Goal: Entertainment & Leisure: Consume media (video, audio)

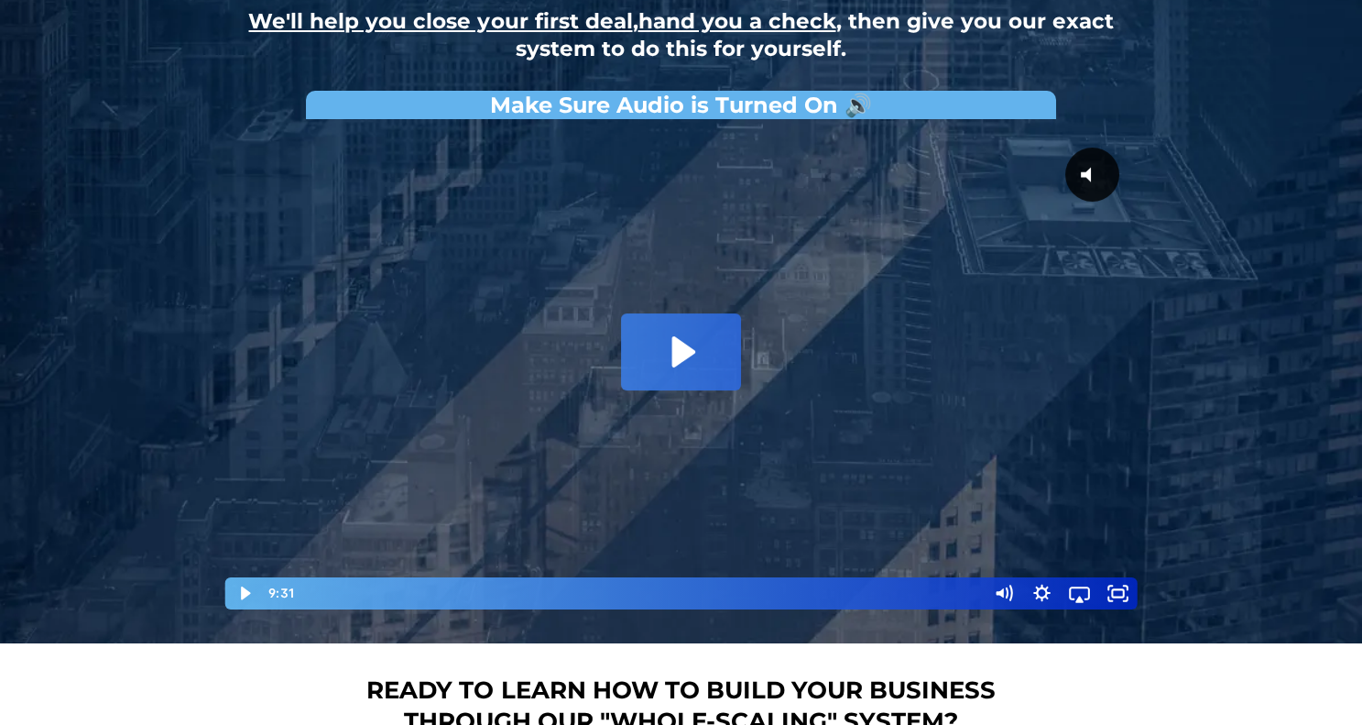
scroll to position [73, 0]
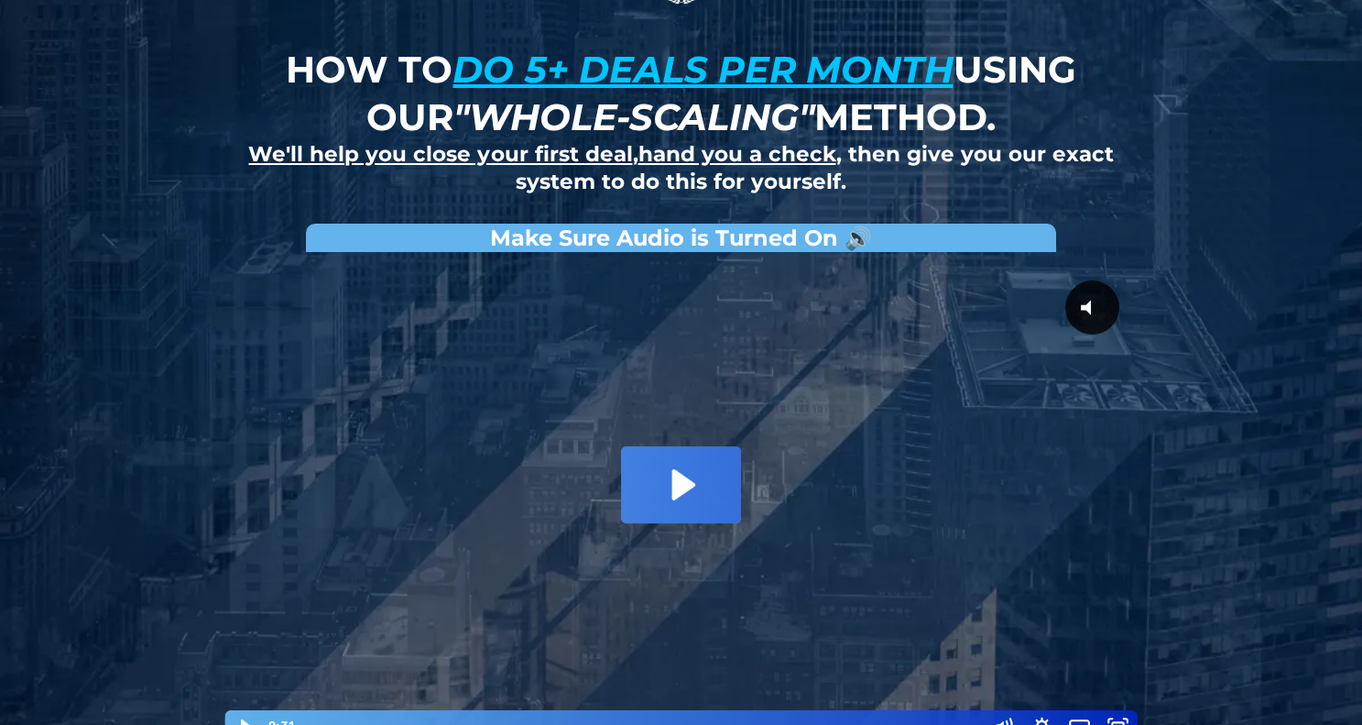
click at [692, 480] on icon "Play Video: David Choi - Whole-Scaling VSL V.2 (short)" at bounding box center [683, 484] width 23 height 31
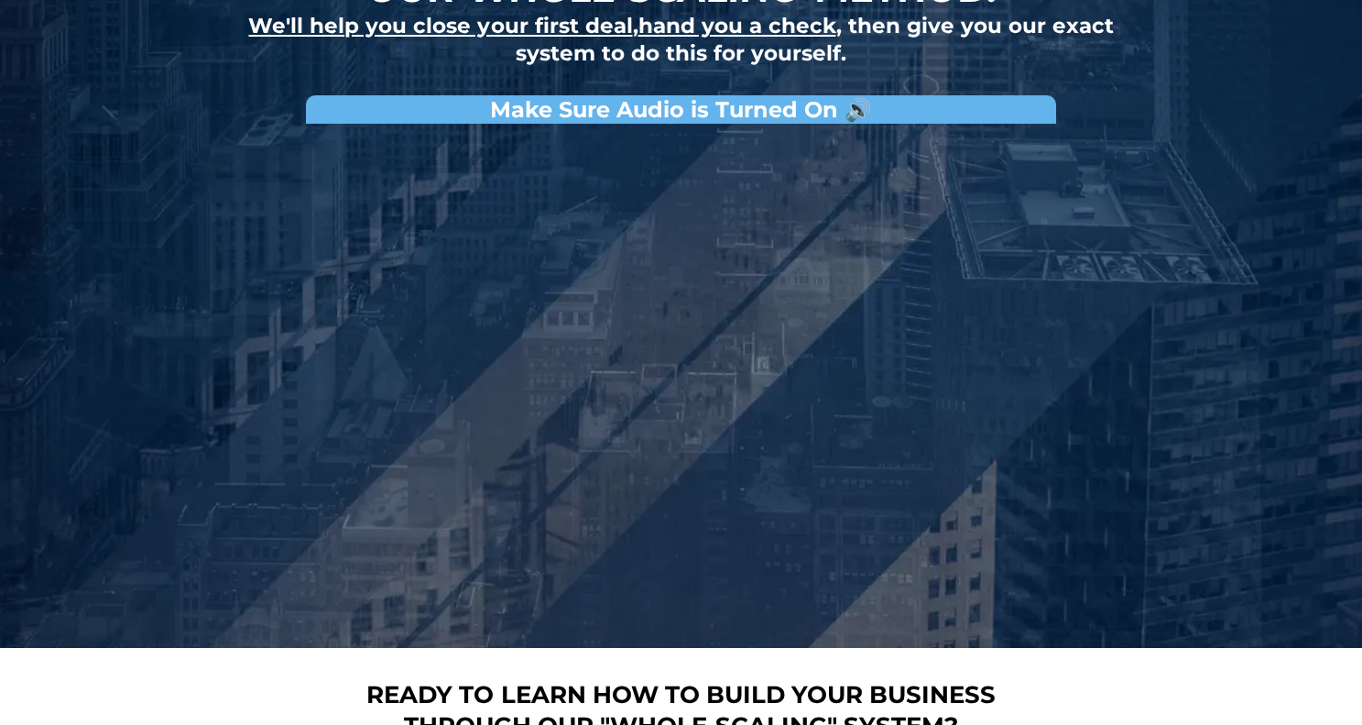
scroll to position [220, 0]
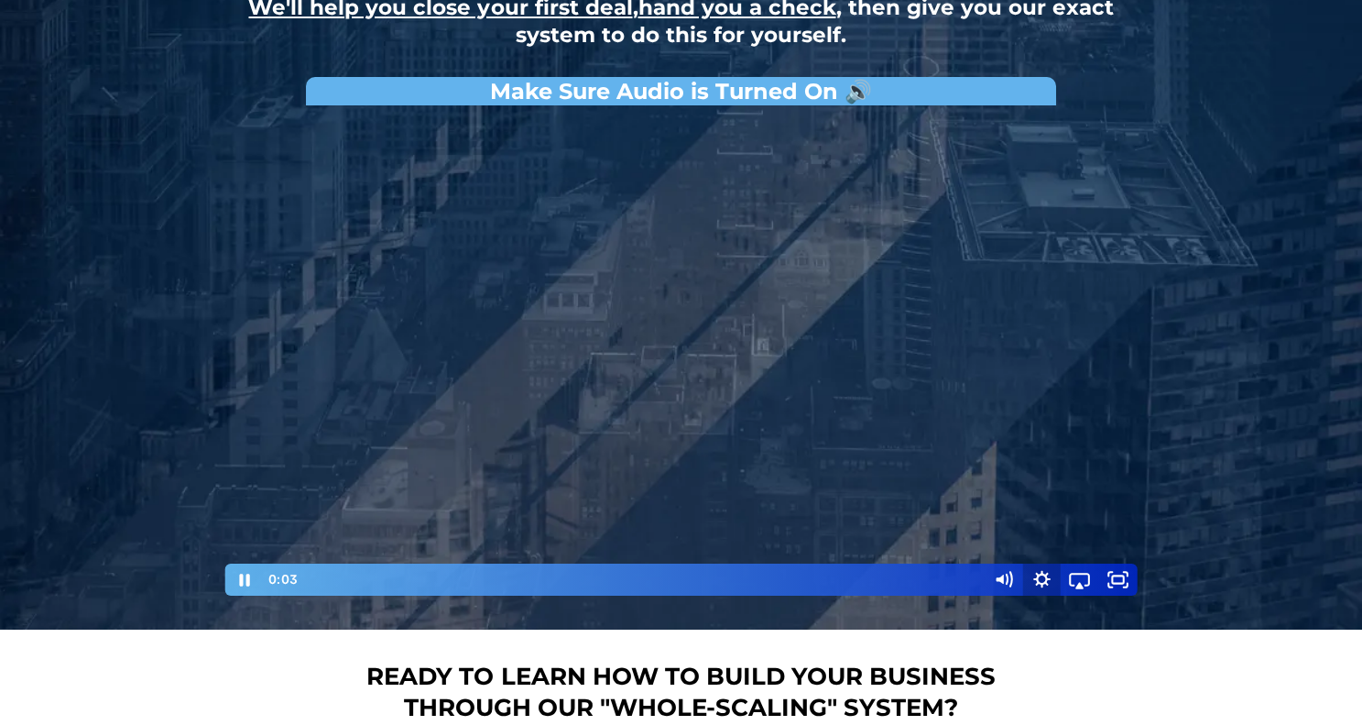
click at [1047, 569] on icon "Show settings menu" at bounding box center [1041, 579] width 38 height 32
click at [1048, 508] on span "Speed" at bounding box center [1027, 512] width 67 height 32
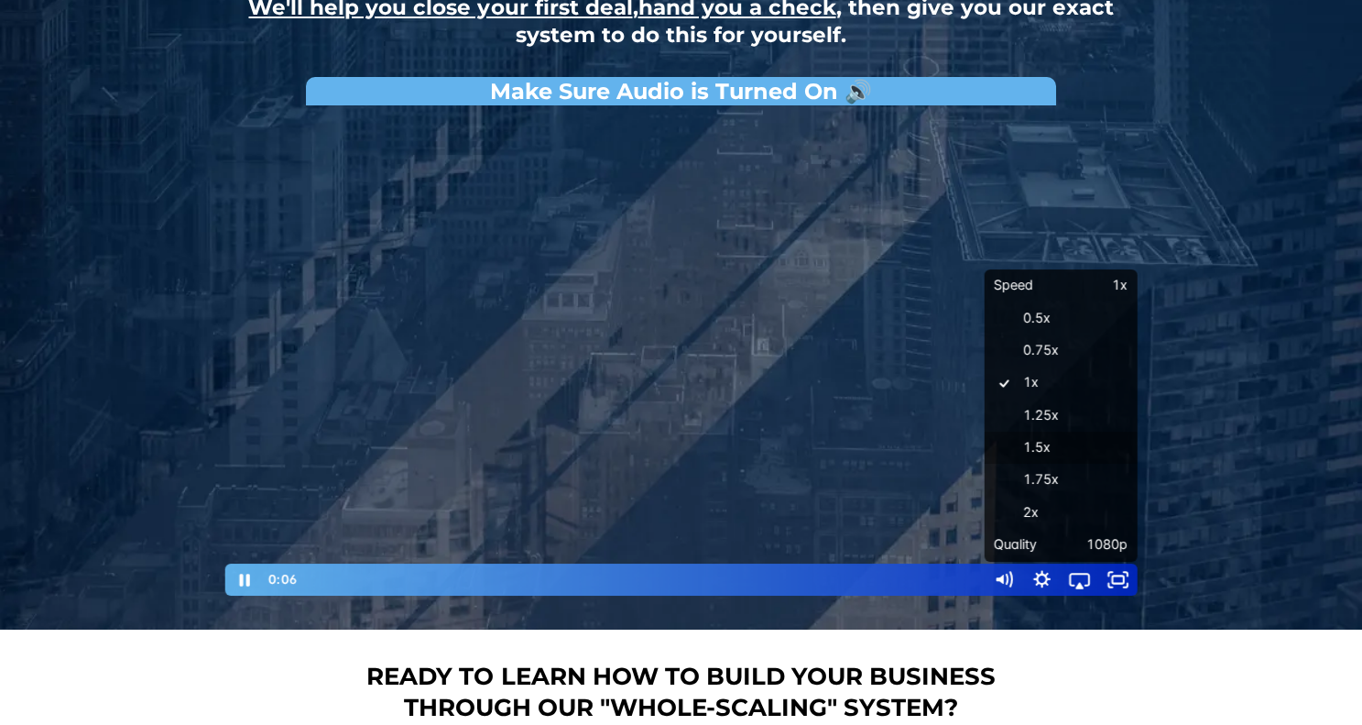
click at [1052, 454] on label "1.5x" at bounding box center [1061, 447] width 153 height 33
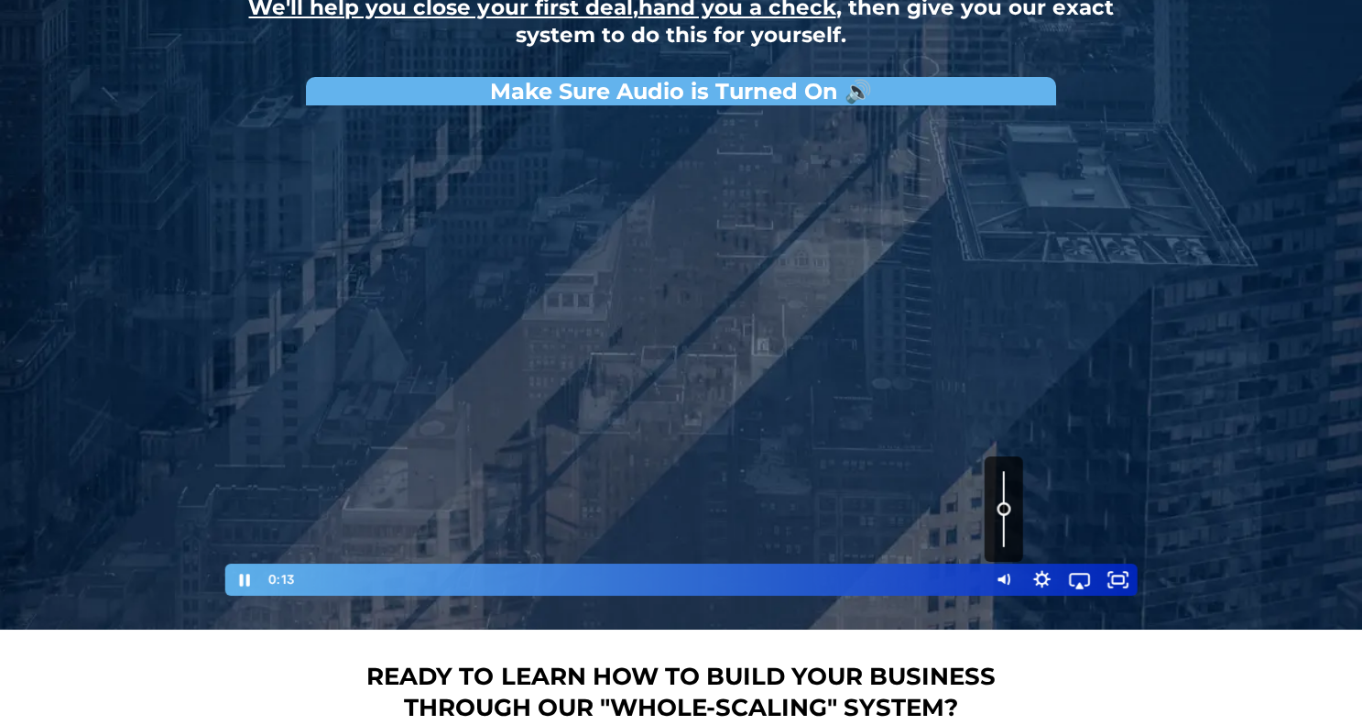
click at [1007, 506] on div "Volume" at bounding box center [1004, 508] width 38 height 105
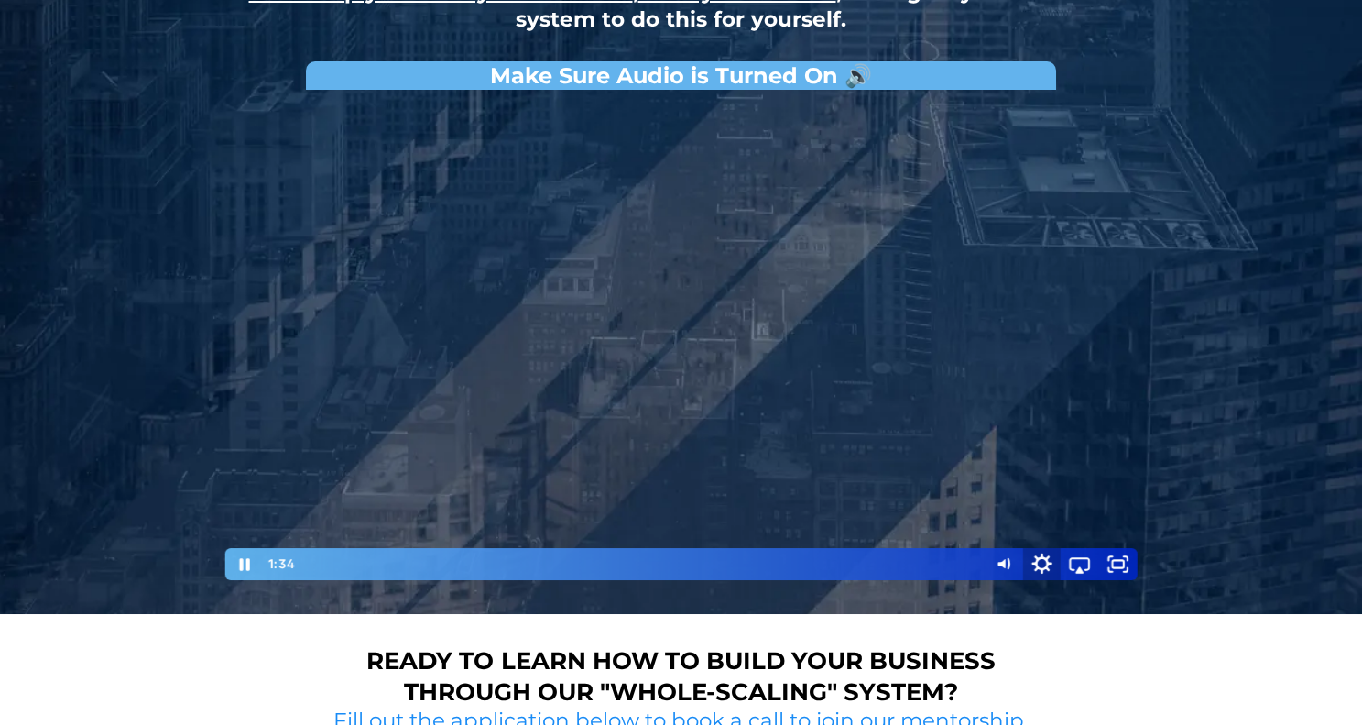
click at [1042, 555] on icon "Show settings menu" at bounding box center [1041, 562] width 20 height 20
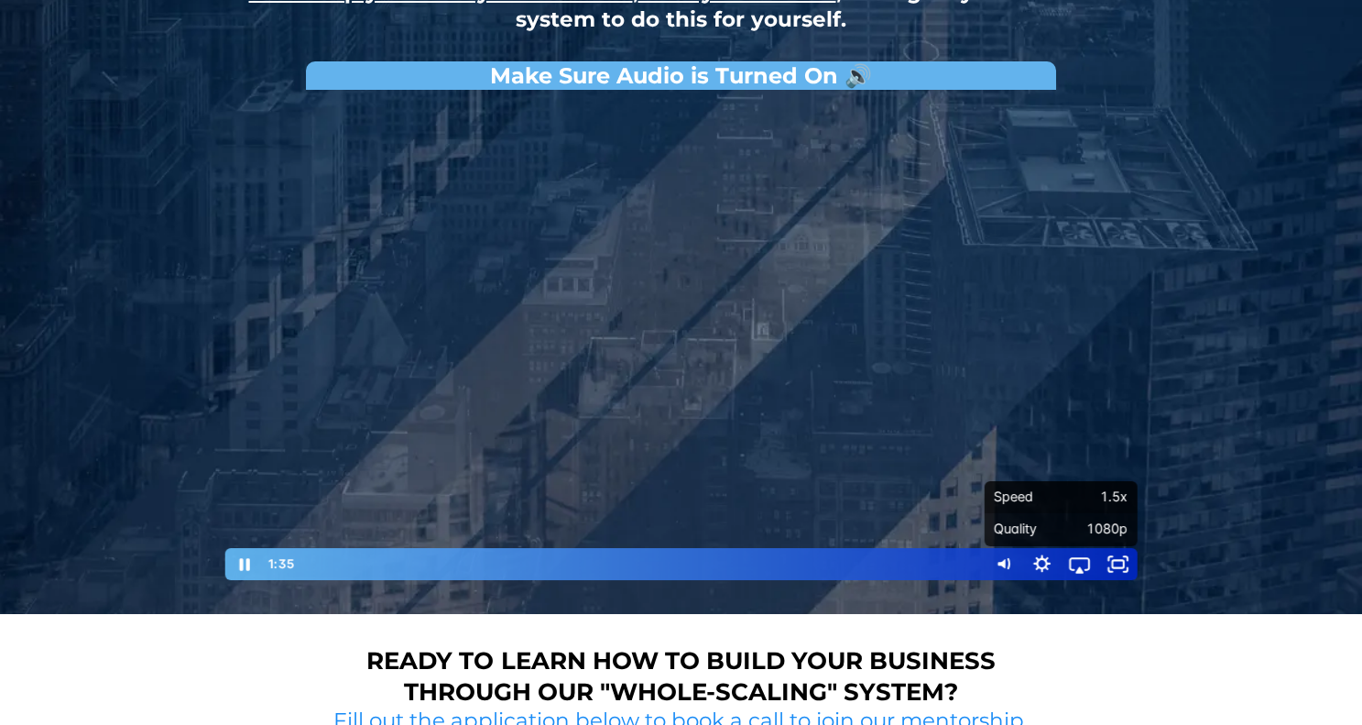
click at [1040, 495] on span "Speed" at bounding box center [1027, 497] width 67 height 32
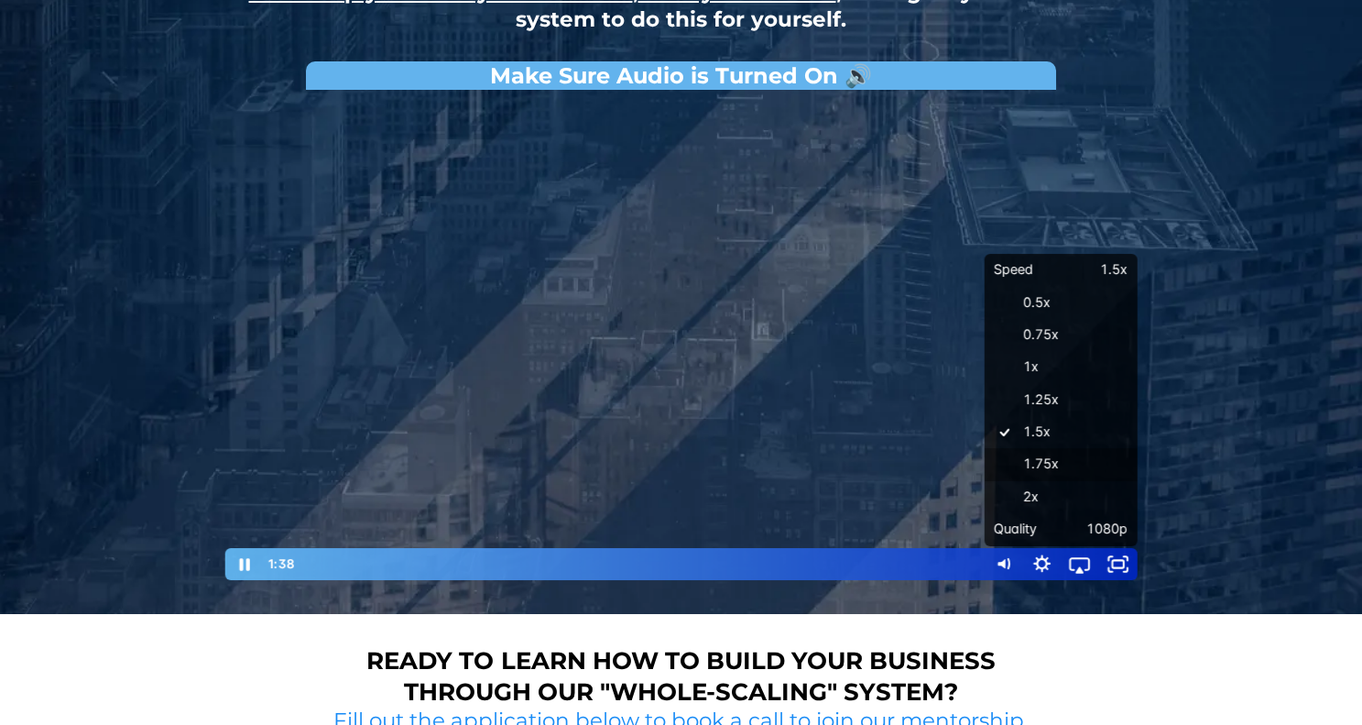
click at [1046, 470] on label "1.75x" at bounding box center [1061, 464] width 153 height 33
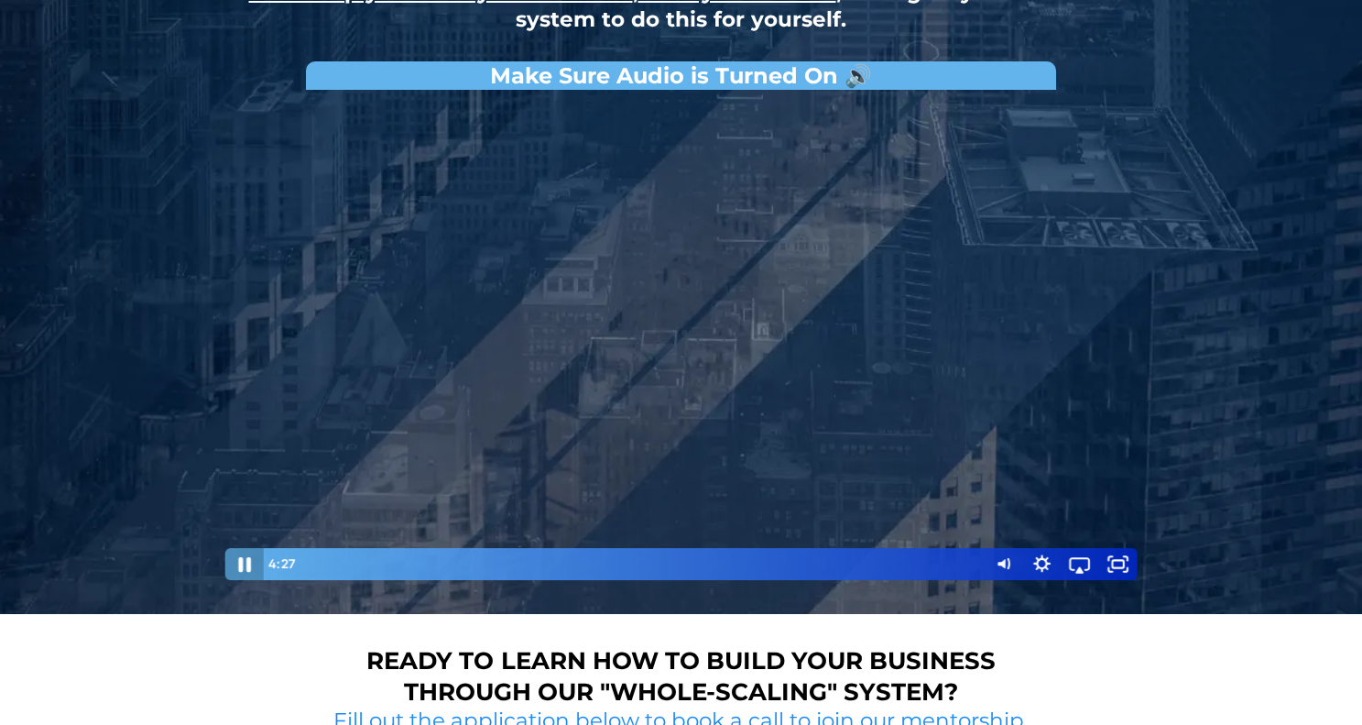
click at [244, 558] on icon "Pause" at bounding box center [245, 563] width 46 height 38
click at [249, 560] on icon "Play Video" at bounding box center [246, 564] width 10 height 14
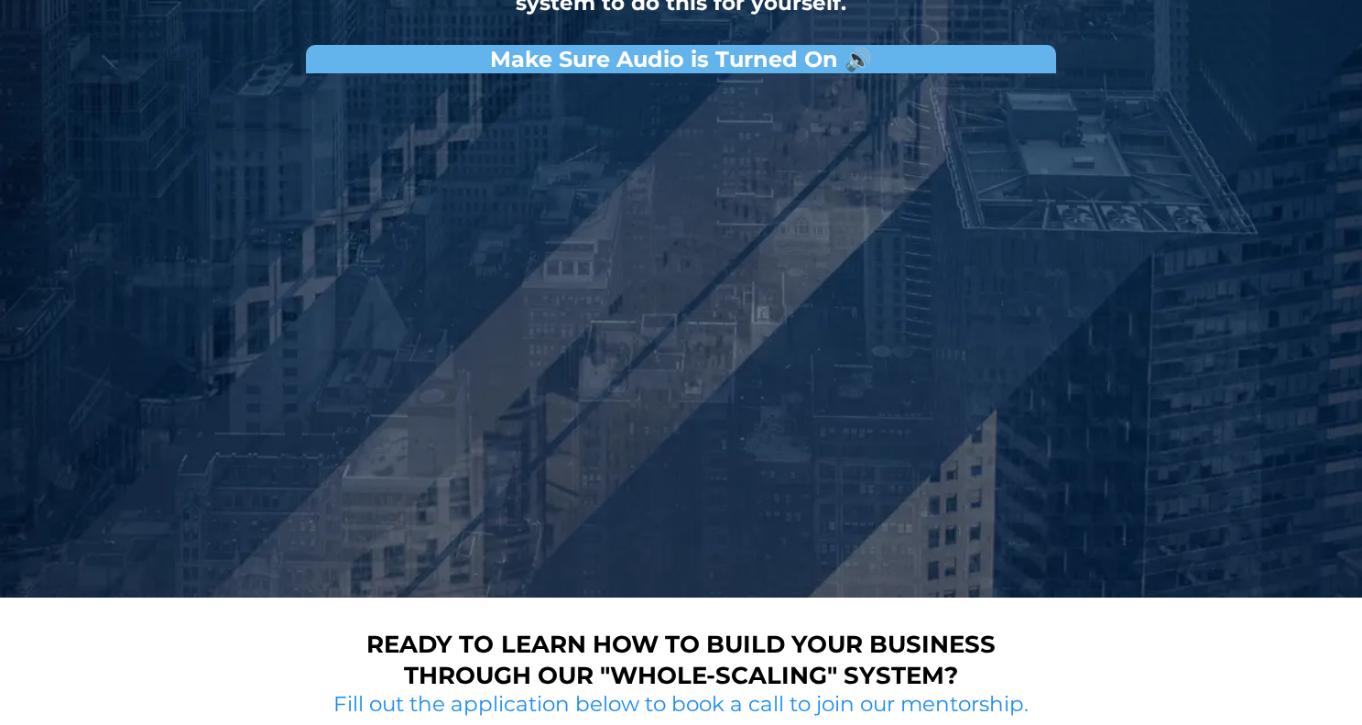
scroll to position [252, 0]
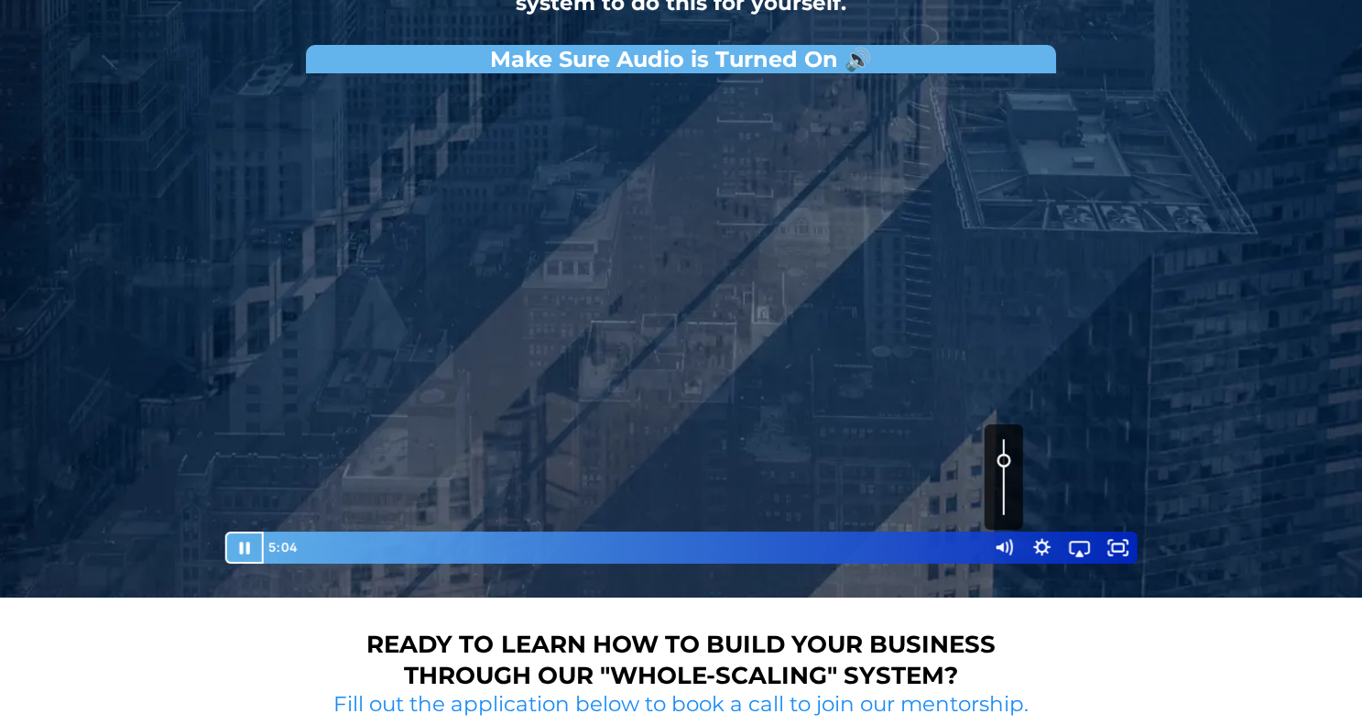
click at [1005, 457] on div "Volume" at bounding box center [1004, 476] width 38 height 105
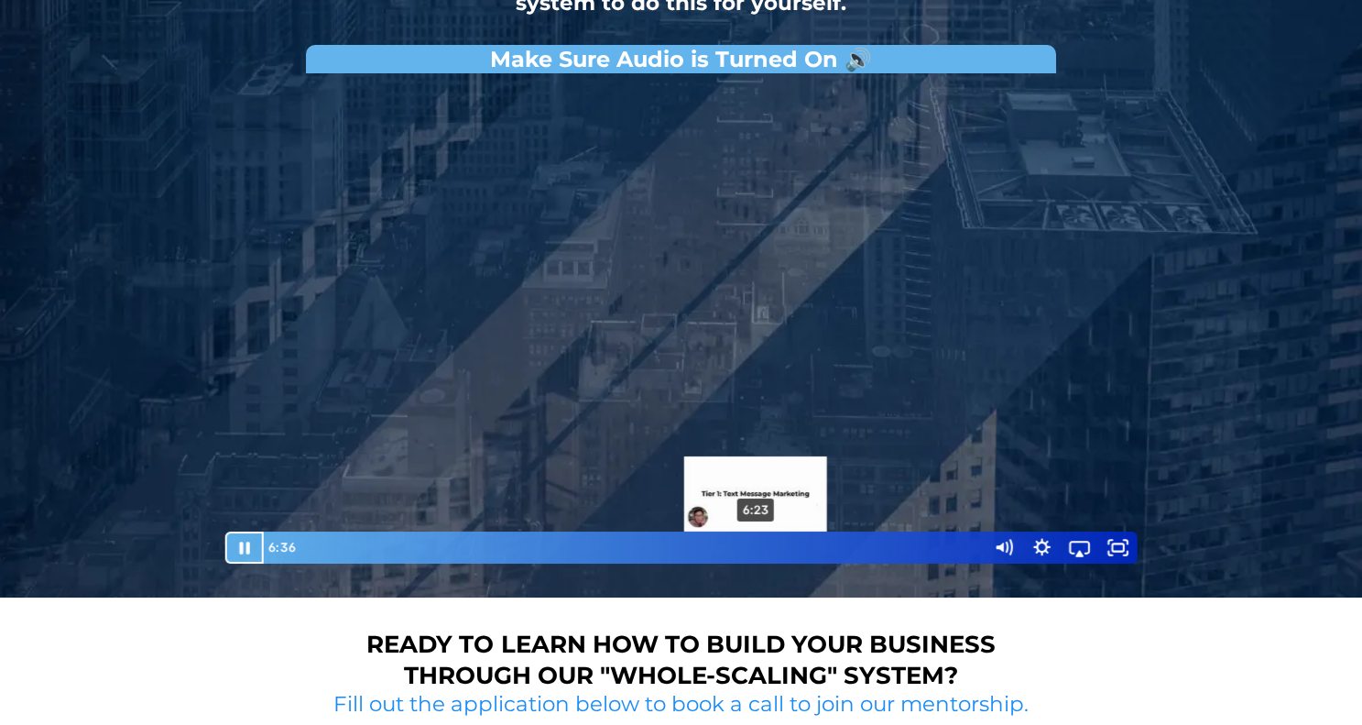
click at [756, 544] on div "6:23" at bounding box center [641, 547] width 667 height 32
click at [738, 543] on div "6:09" at bounding box center [641, 547] width 667 height 32
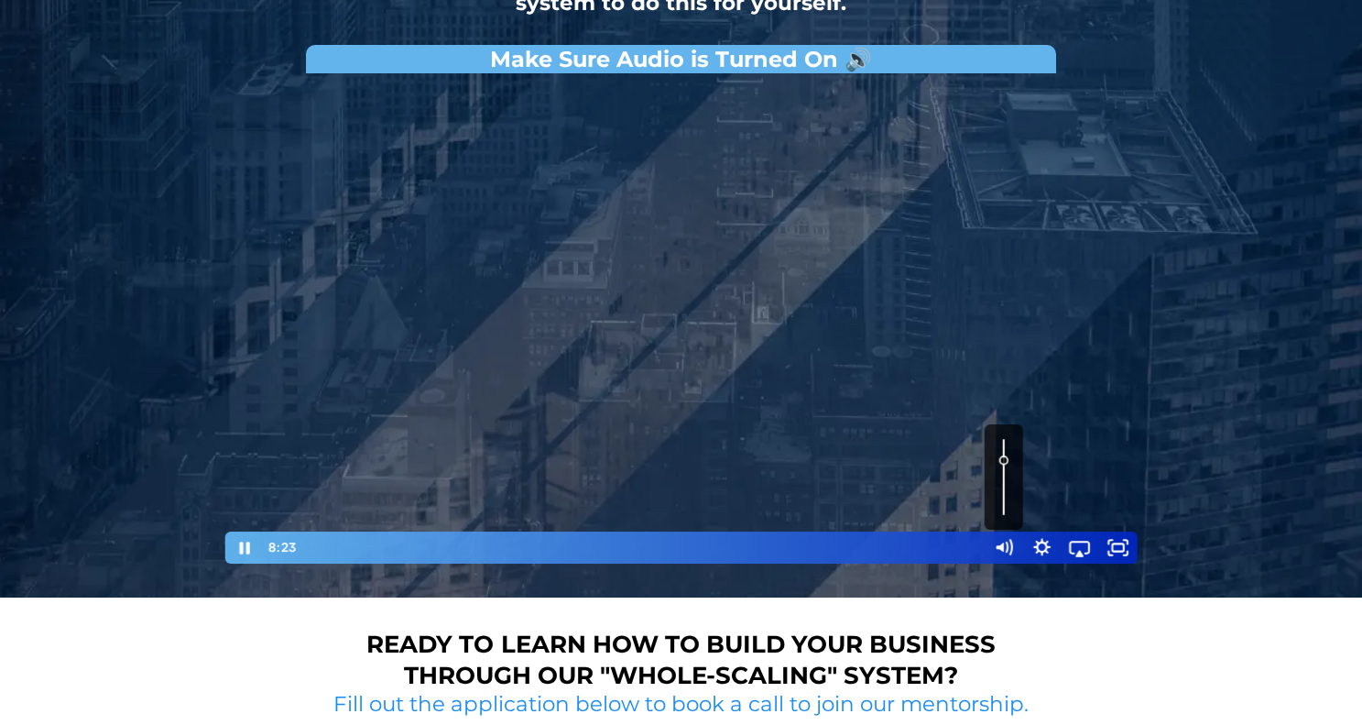
click at [1003, 435] on div "Volume" at bounding box center [1004, 476] width 38 height 105
click at [1004, 449] on div "Volume" at bounding box center [1004, 476] width 38 height 105
